Goal: Find specific page/section: Find specific page/section

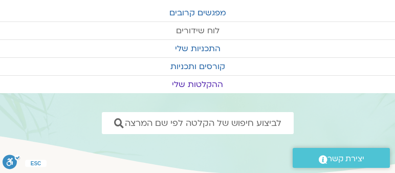
scroll to position [33, 0]
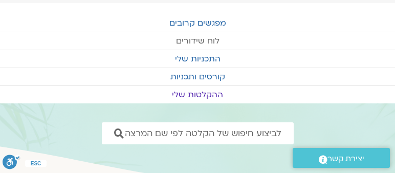
click at [197, 38] on link "לוח שידורים" at bounding box center [197, 40] width 395 height 17
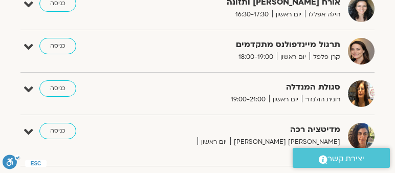
scroll to position [789, 0]
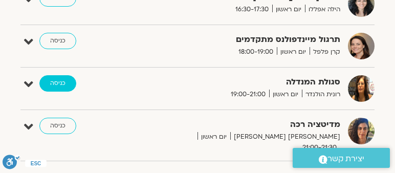
click at [57, 75] on link "כניסה" at bounding box center [57, 83] width 37 height 16
